Goal: Task Accomplishment & Management: Use online tool/utility

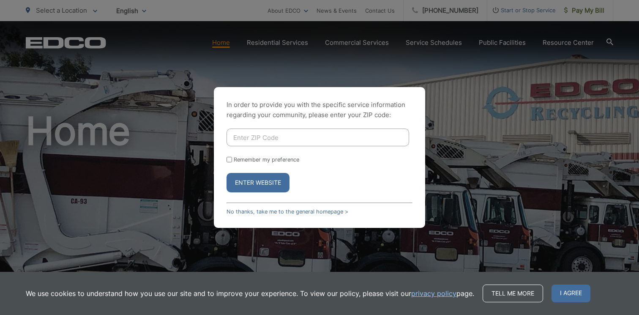
click at [310, 135] on input "Enter ZIP Code" at bounding box center [318, 138] width 183 height 18
type input "92021"
click at [227, 173] on button "Enter Website" at bounding box center [258, 182] width 63 height 19
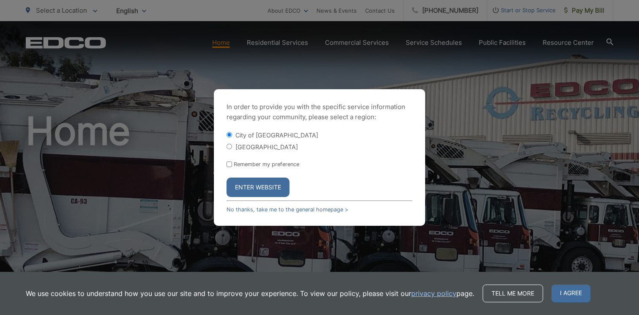
click at [256, 189] on button "Enter Website" at bounding box center [258, 187] width 63 height 19
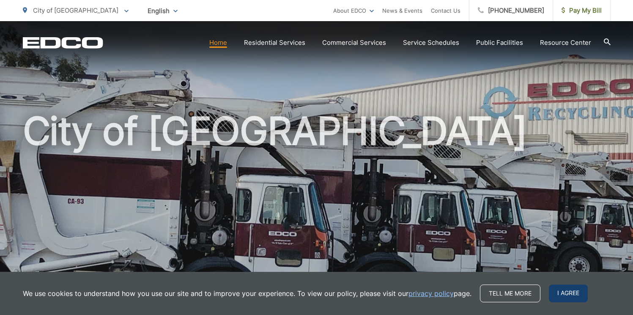
click at [568, 290] on span "I agree" at bounding box center [568, 294] width 39 height 18
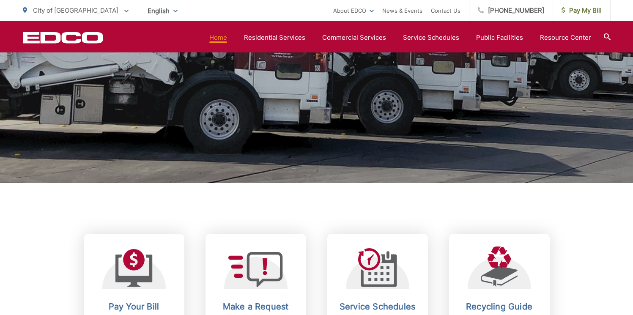
scroll to position [304, 0]
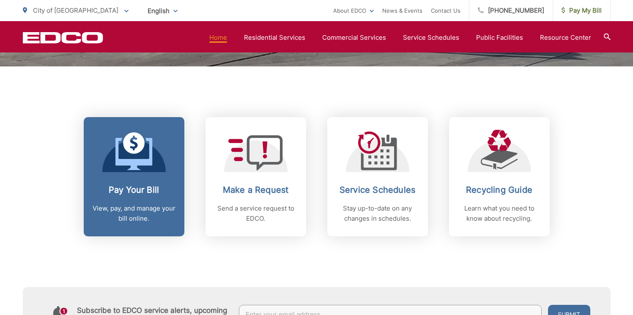
click at [135, 151] on icon at bounding box center [134, 143] width 22 height 22
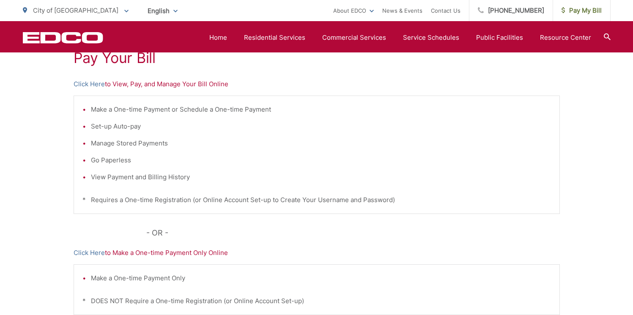
scroll to position [83, 0]
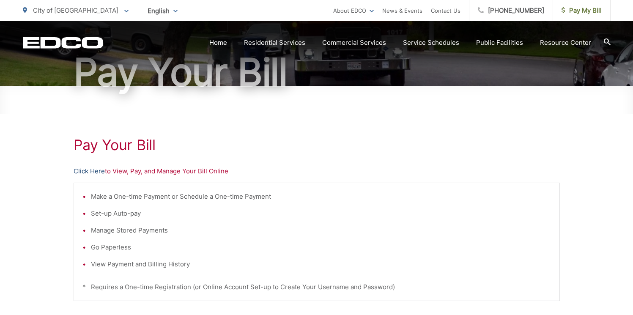
click at [94, 170] on link "Click Here" at bounding box center [89, 171] width 31 height 10
